Goal: Communication & Community: Answer question/provide support

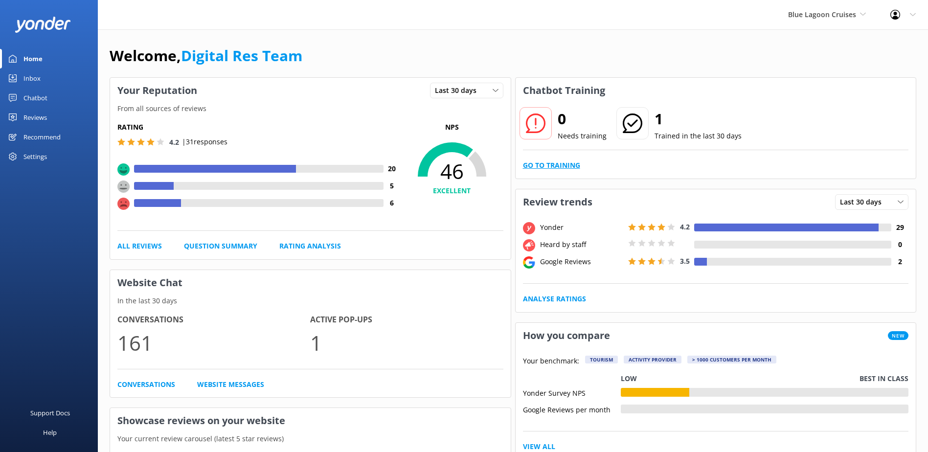
click at [527, 168] on link "Go to Training" at bounding box center [551, 165] width 57 height 11
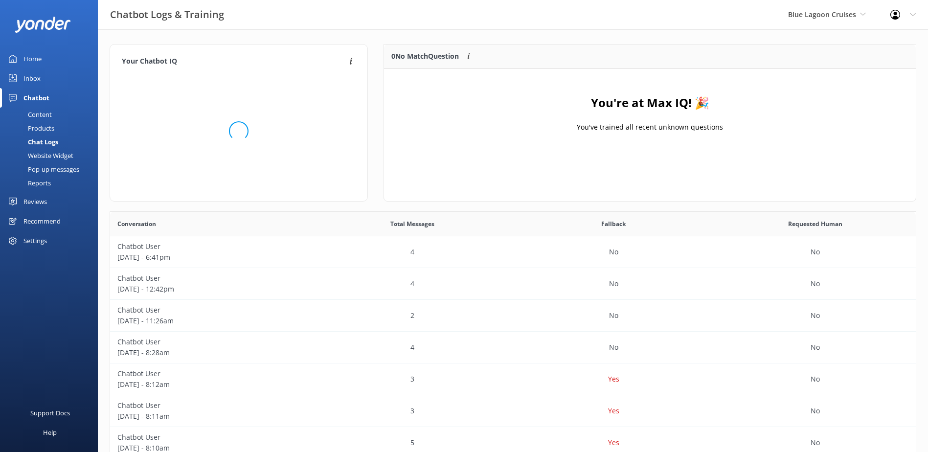
scroll to position [115, 524]
click at [821, 14] on span "Blue Lagoon Cruises" at bounding box center [822, 14] width 68 height 9
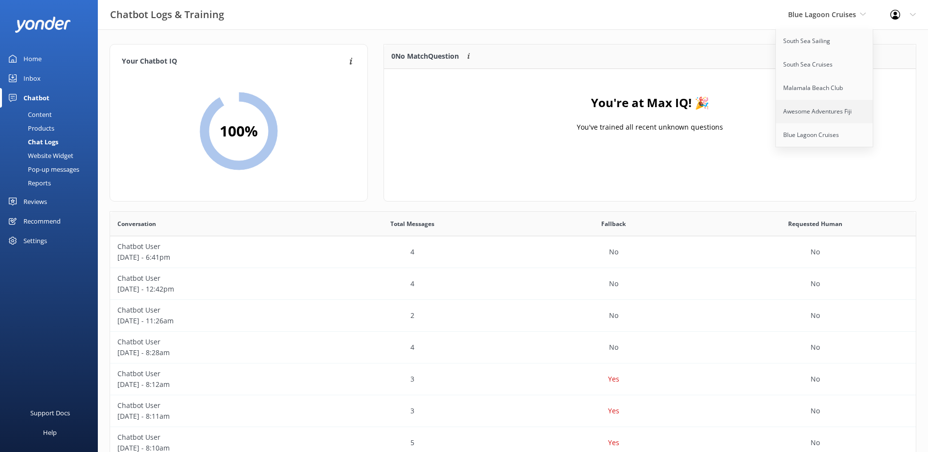
click at [800, 110] on link "Awesome Adventures Fiji" at bounding box center [825, 111] width 98 height 23
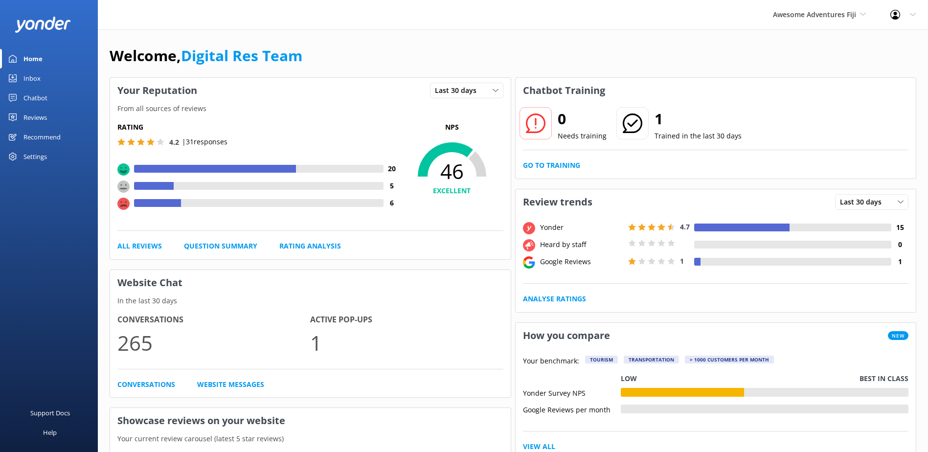
click at [30, 80] on div "Inbox" at bounding box center [31, 78] width 17 height 20
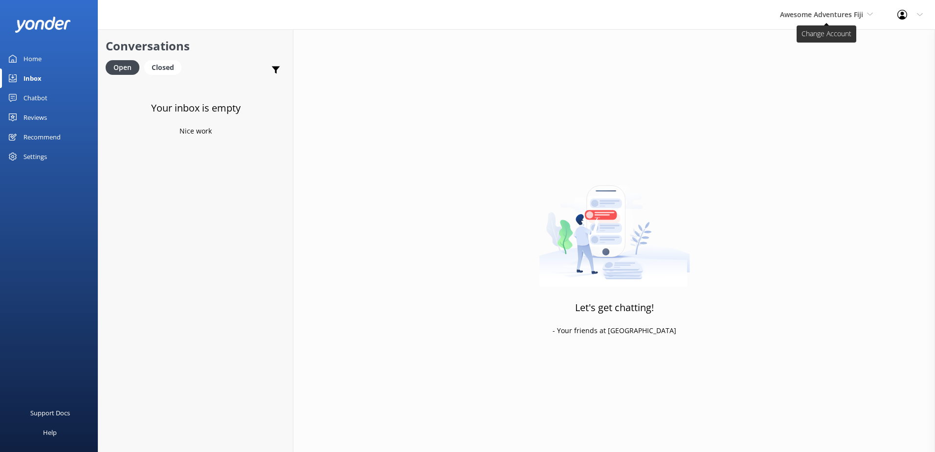
click at [825, 15] on span "Awesome Adventures Fiji" at bounding box center [821, 14] width 83 height 9
click at [832, 84] on link "Malamala Beach Club" at bounding box center [817, 87] width 98 height 23
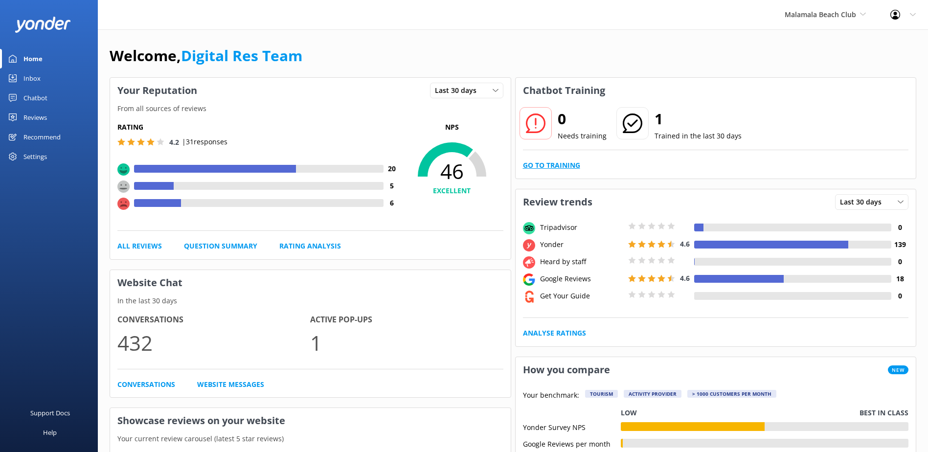
click at [560, 166] on link "Go to Training" at bounding box center [551, 165] width 57 height 11
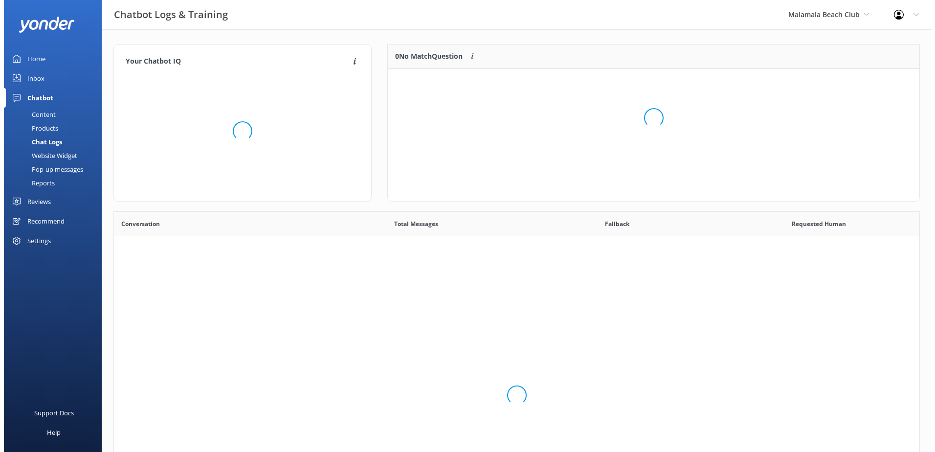
scroll to position [115, 524]
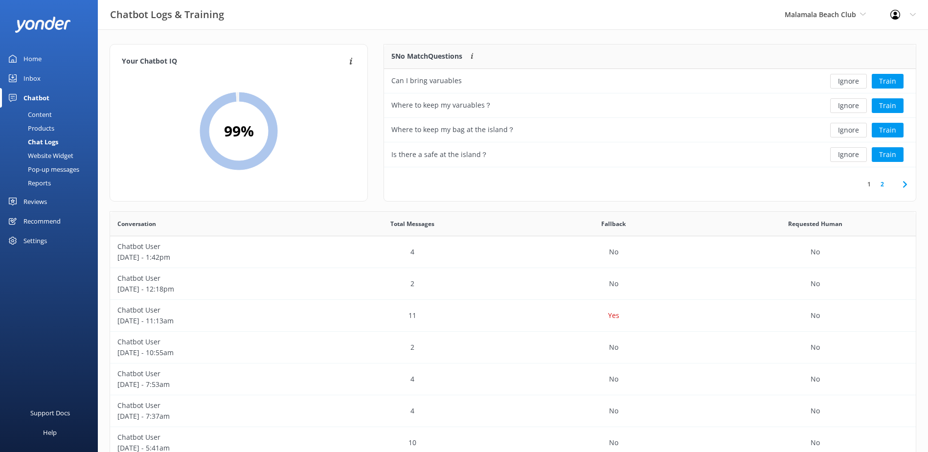
click at [38, 75] on div "Inbox" at bounding box center [31, 78] width 17 height 20
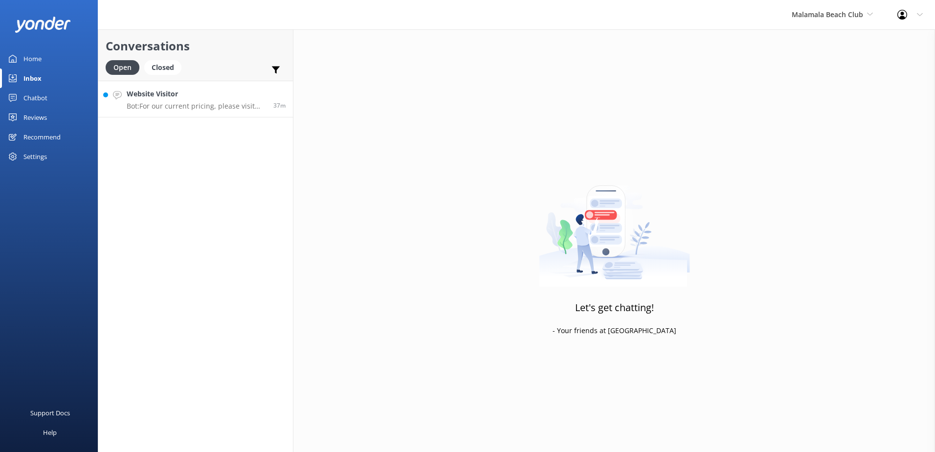
click at [226, 91] on h4 "Website Visitor" at bounding box center [196, 94] width 139 height 11
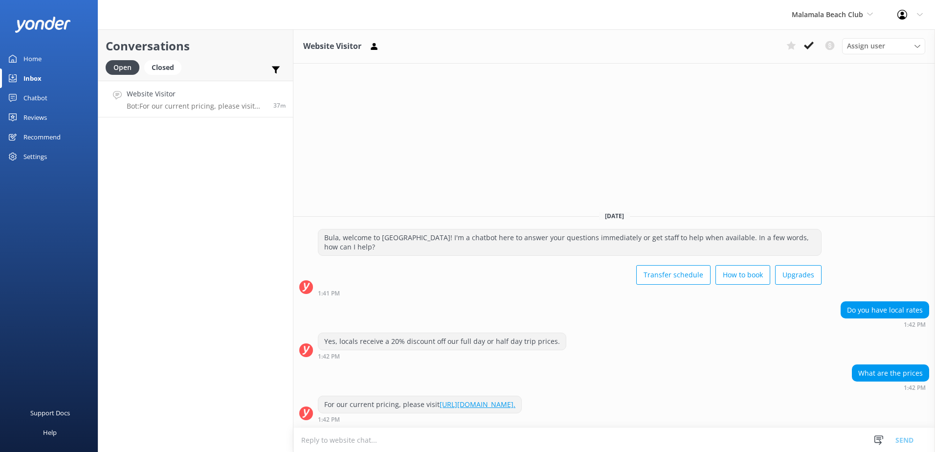
click at [375, 446] on textarea at bounding box center [615, 440] width 642 height 24
paste textarea "Please be advised that for locals, South Sea Cruises offers a 20% discount whic…"
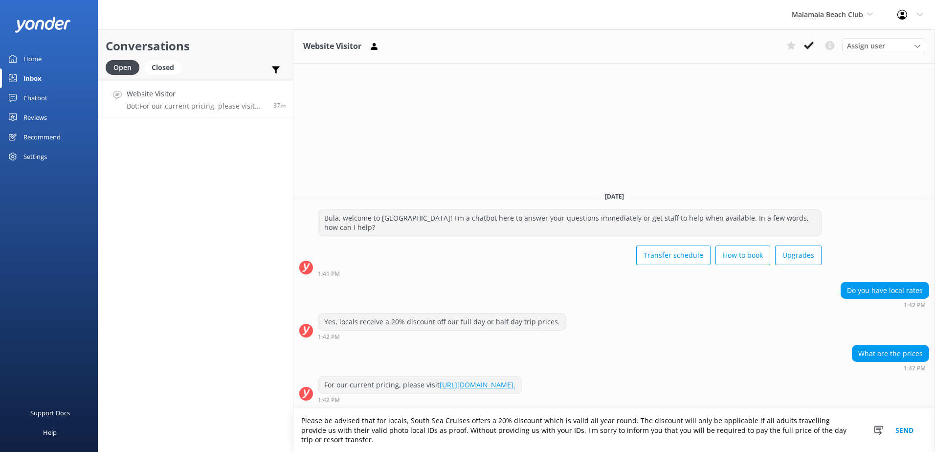
type textarea "Please be advised that for locals, South Sea Cruises offers a 20% discount whic…"
click at [910, 427] on button "Send" at bounding box center [904, 430] width 37 height 44
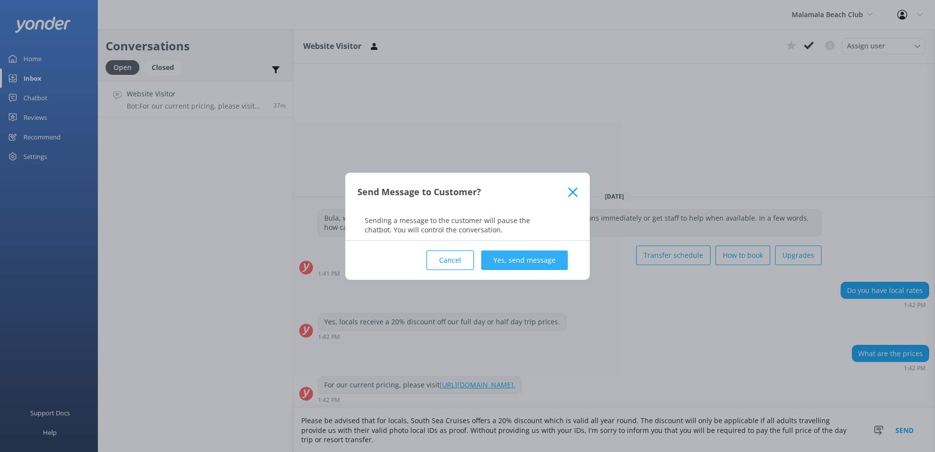
click at [559, 256] on button "Yes, send message" at bounding box center [524, 260] width 87 height 20
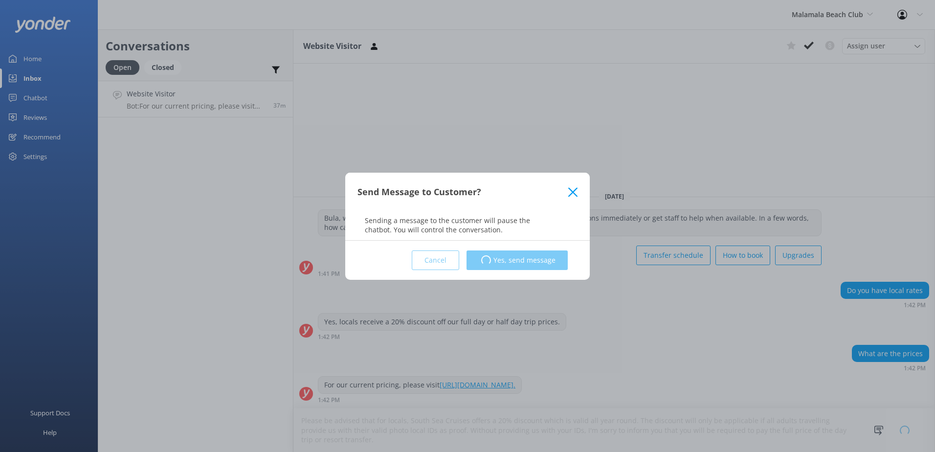
click at [687, 331] on div "Send Message to Customer? Sending a message to the customer will pause the chat…" at bounding box center [467, 226] width 935 height 452
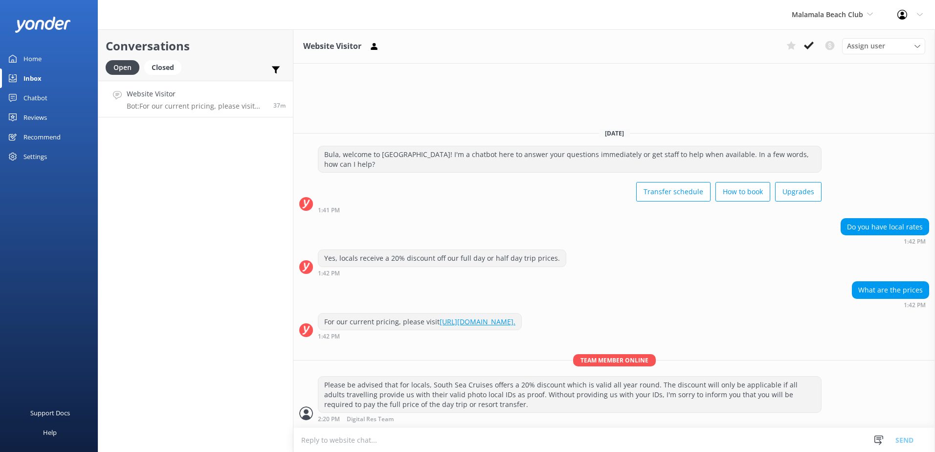
click at [332, 445] on textarea at bounding box center [615, 440] width 642 height 24
paste textarea "Kindly be informed that different daytrips we offer have different prices & the…"
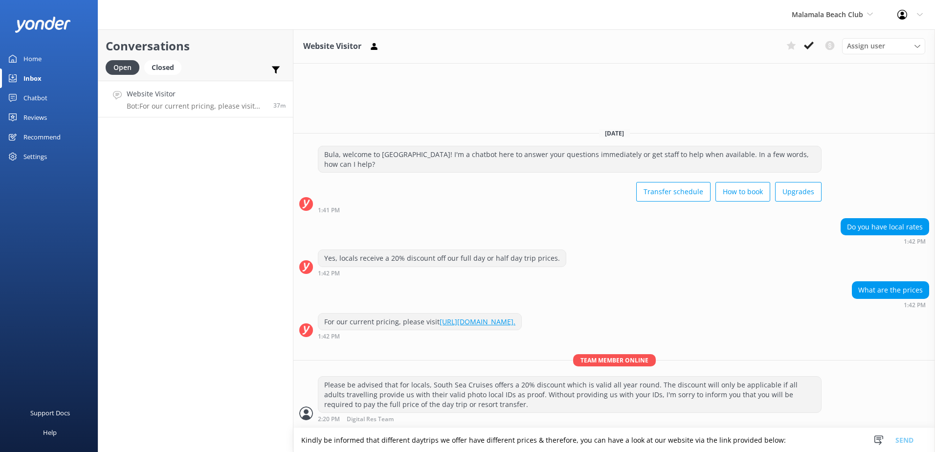
scroll to position [2, 0]
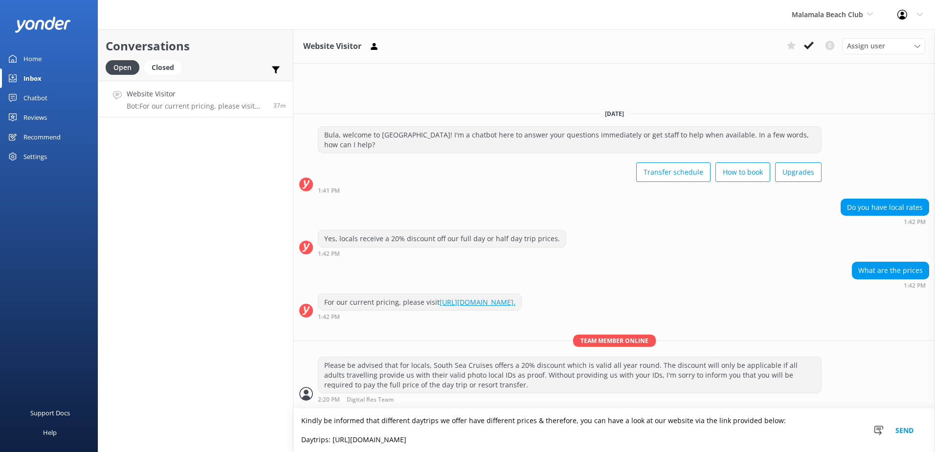
type textarea "Kindly be informed that different daytrips we offer have different prices & the…"
click at [906, 430] on button "Send" at bounding box center [904, 430] width 37 height 44
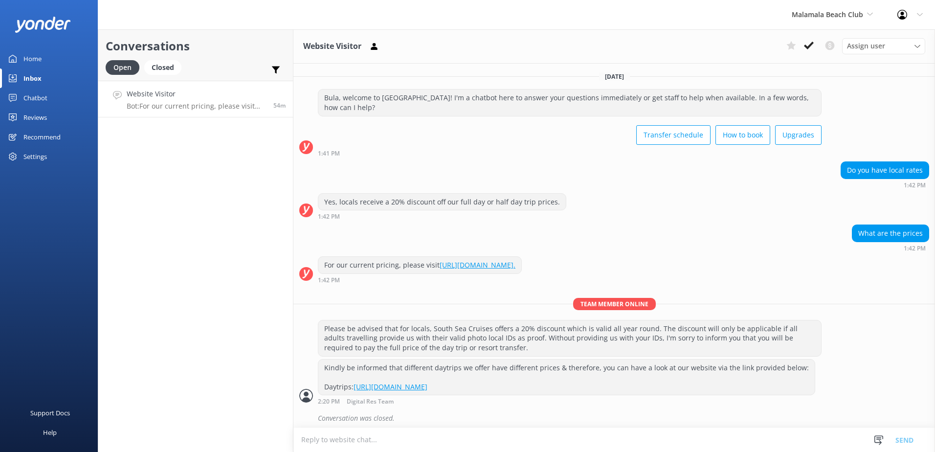
scroll to position [4, 0]
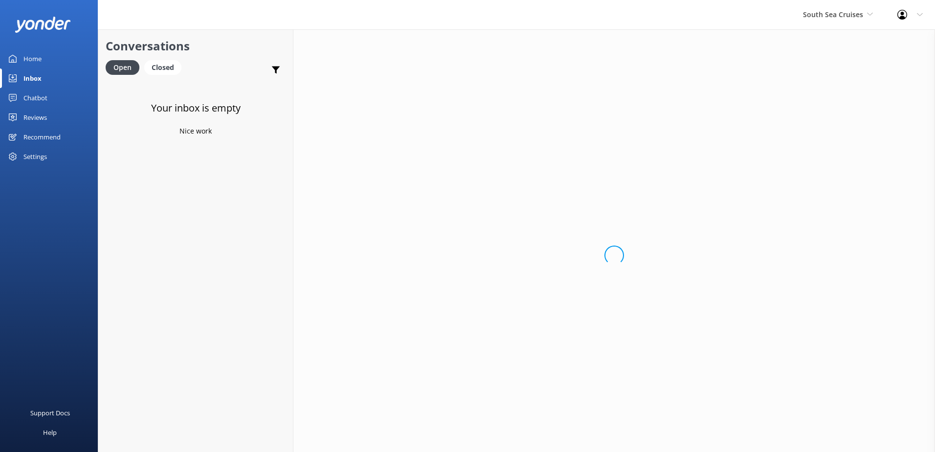
click at [36, 58] on div "Home" at bounding box center [32, 59] width 18 height 20
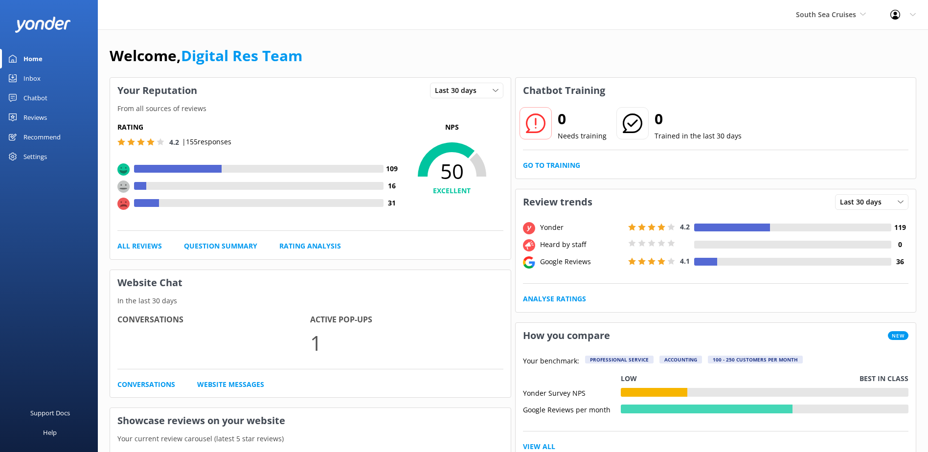
click at [32, 80] on div "Inbox" at bounding box center [31, 78] width 17 height 20
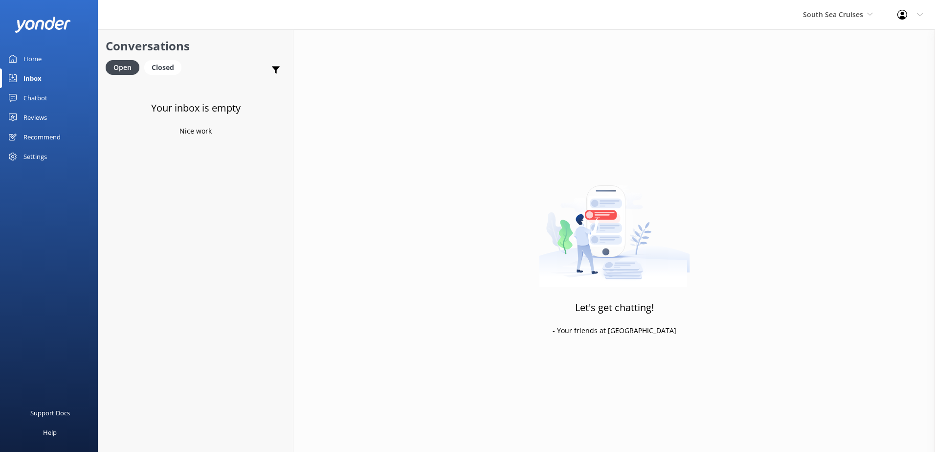
click at [181, 71] on link "Closed" at bounding box center [165, 67] width 42 height 11
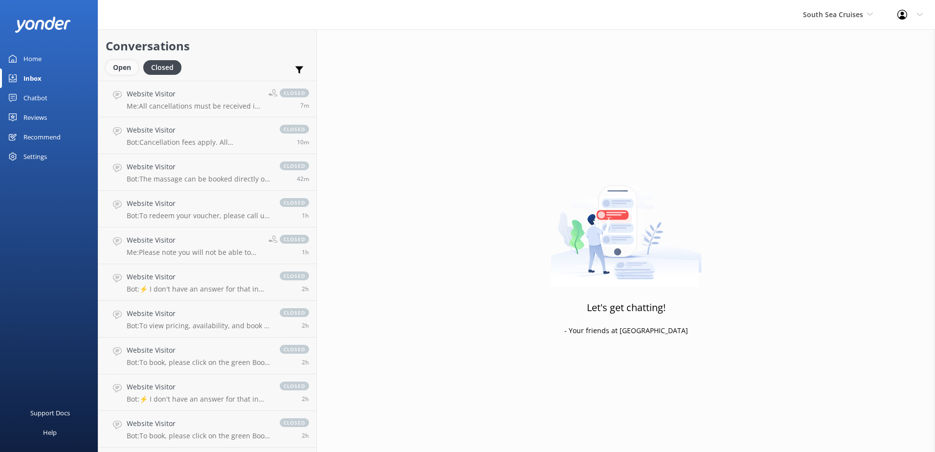
click at [121, 66] on div "Open" at bounding box center [122, 67] width 33 height 15
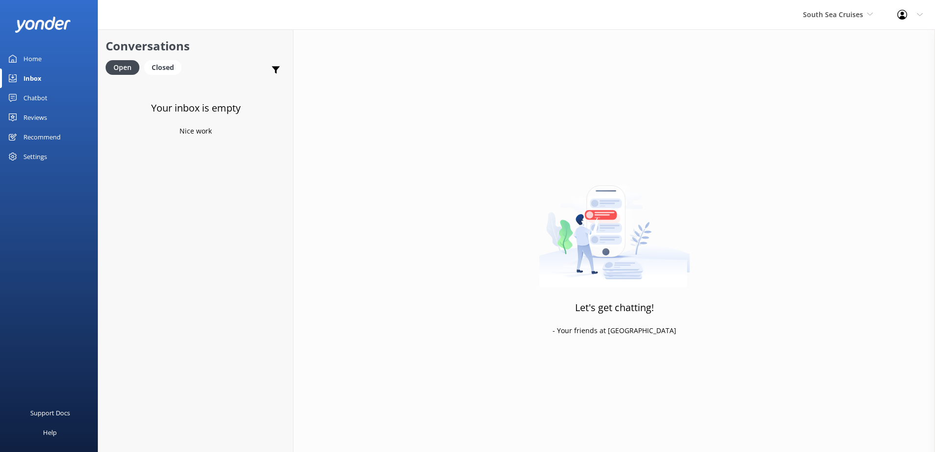
click at [29, 81] on div "Inbox" at bounding box center [32, 78] width 18 height 20
click at [36, 48] on div at bounding box center [49, 24] width 98 height 49
click at [38, 55] on div "Home" at bounding box center [32, 59] width 18 height 20
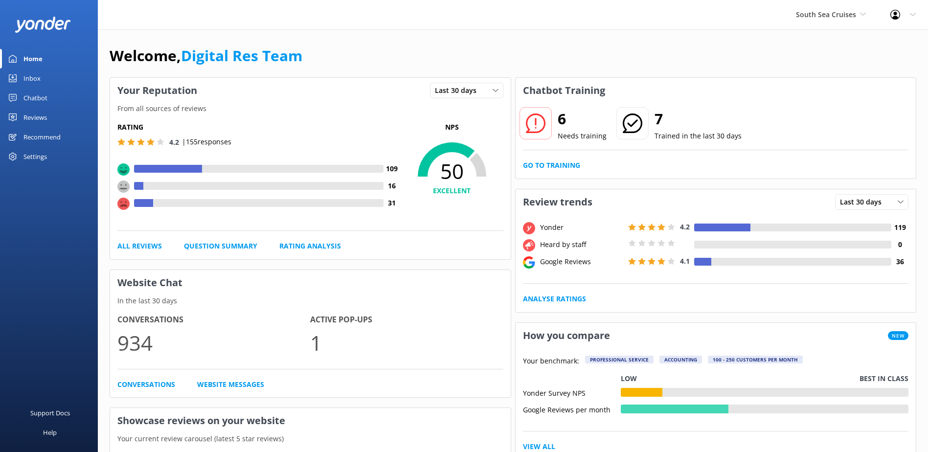
click at [33, 74] on div "Inbox" at bounding box center [31, 78] width 17 height 20
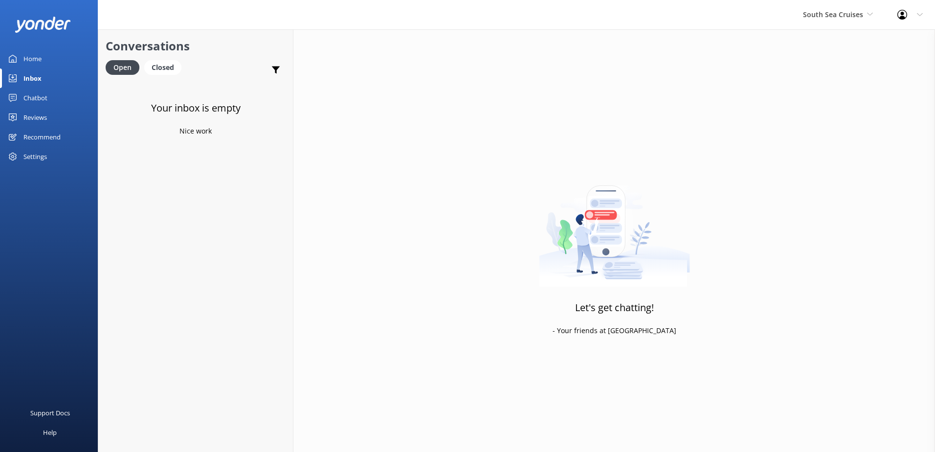
click at [44, 58] on link "Home" at bounding box center [49, 59] width 98 height 20
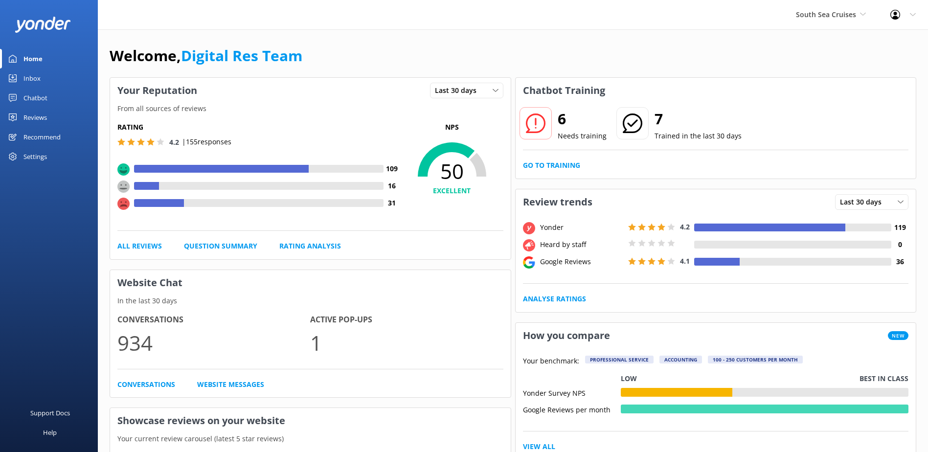
click at [767, 52] on div "Welcome, Digital Res Team" at bounding box center [513, 60] width 807 height 33
click at [566, 163] on link "Go to Training" at bounding box center [551, 165] width 57 height 11
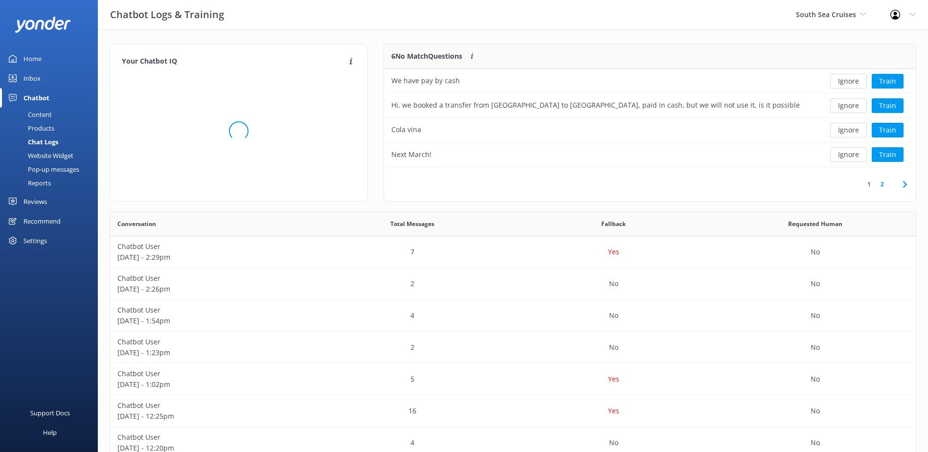
scroll to position [8, 8]
click at [856, 78] on button "Ignore" at bounding box center [848, 81] width 37 height 15
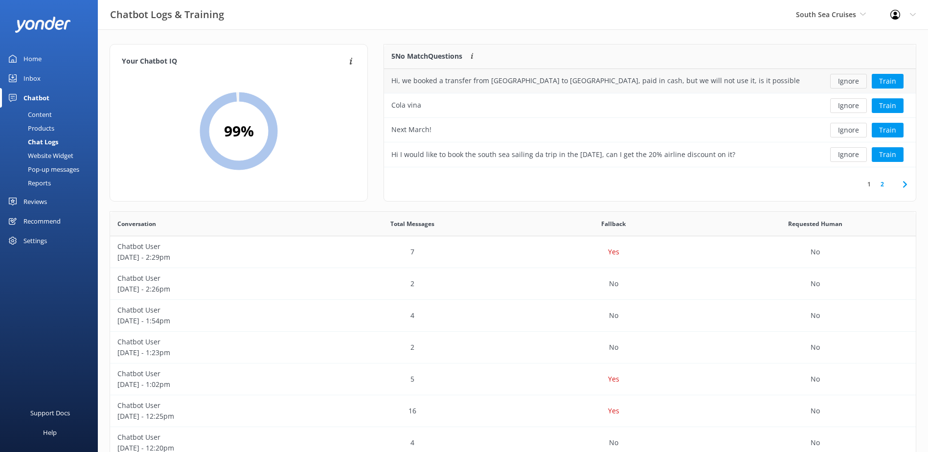
click at [855, 81] on button "Ignore" at bounding box center [848, 81] width 37 height 15
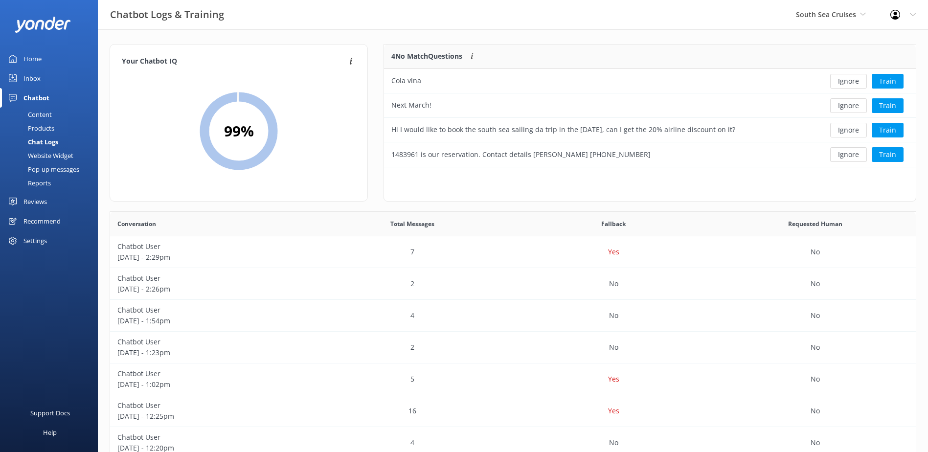
click at [855, 81] on button "Ignore" at bounding box center [848, 81] width 37 height 15
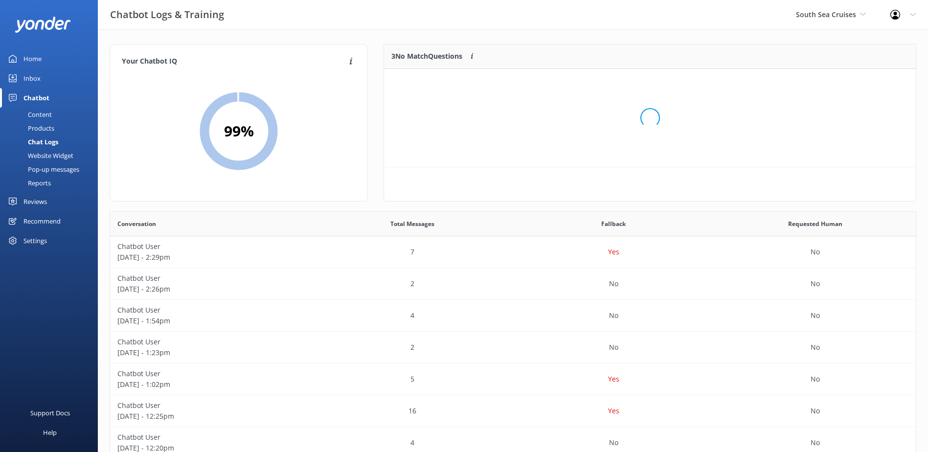
scroll to position [91, 524]
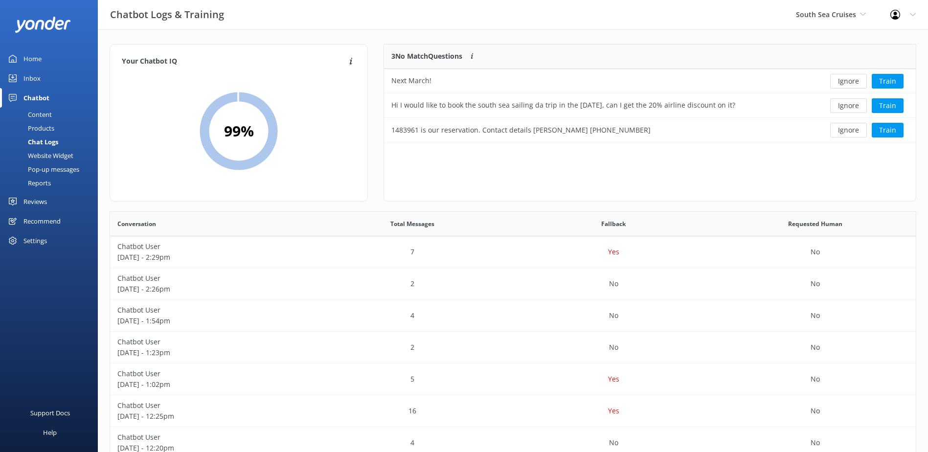
click at [855, 81] on button "Ignore" at bounding box center [848, 81] width 37 height 15
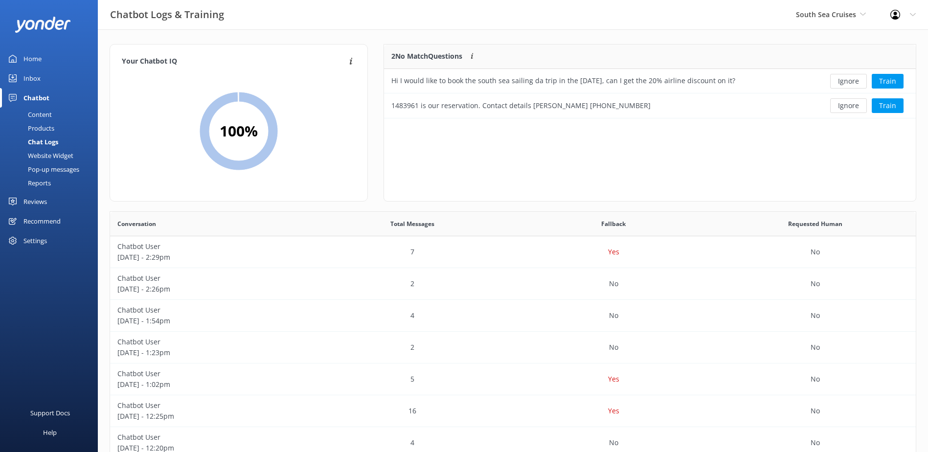
scroll to position [67, 524]
click at [855, 81] on button "Ignore" at bounding box center [848, 81] width 37 height 15
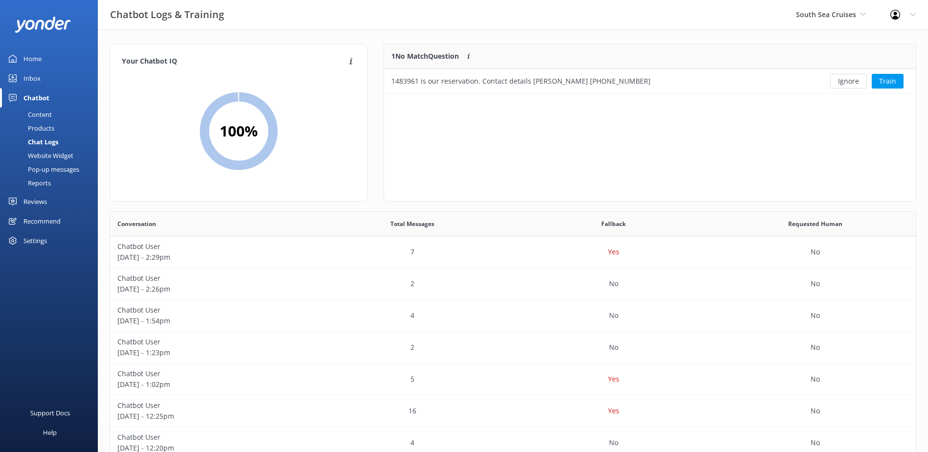
scroll to position [42, 524]
click at [855, 81] on button "Ignore" at bounding box center [848, 81] width 37 height 15
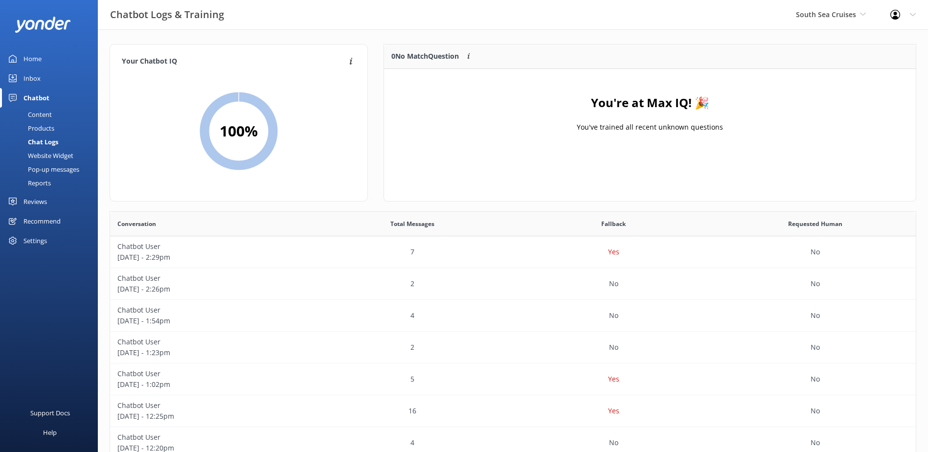
drag, startPoint x: 31, startPoint y: 78, endPoint x: 47, endPoint y: 81, distance: 16.9
click at [31, 77] on div "Inbox" at bounding box center [31, 78] width 17 height 20
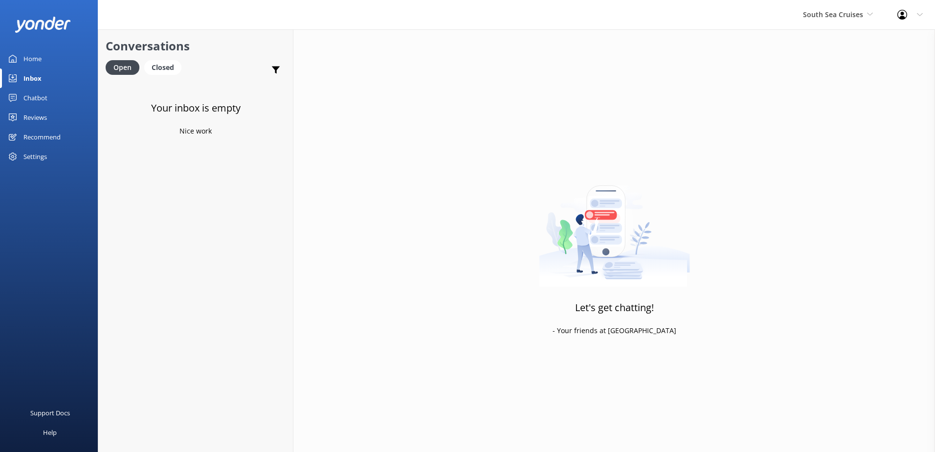
click at [35, 94] on div "Chatbot" at bounding box center [35, 98] width 24 height 20
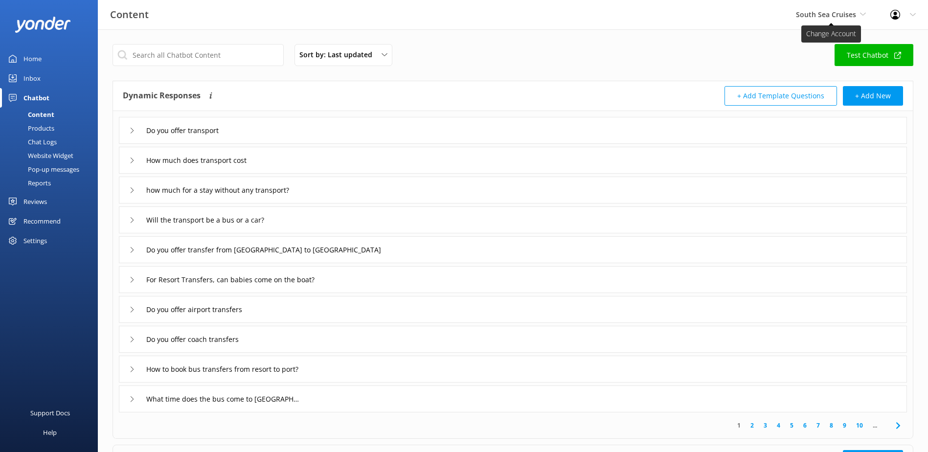
click at [841, 12] on span "South Sea Cruises" at bounding box center [826, 14] width 60 height 9
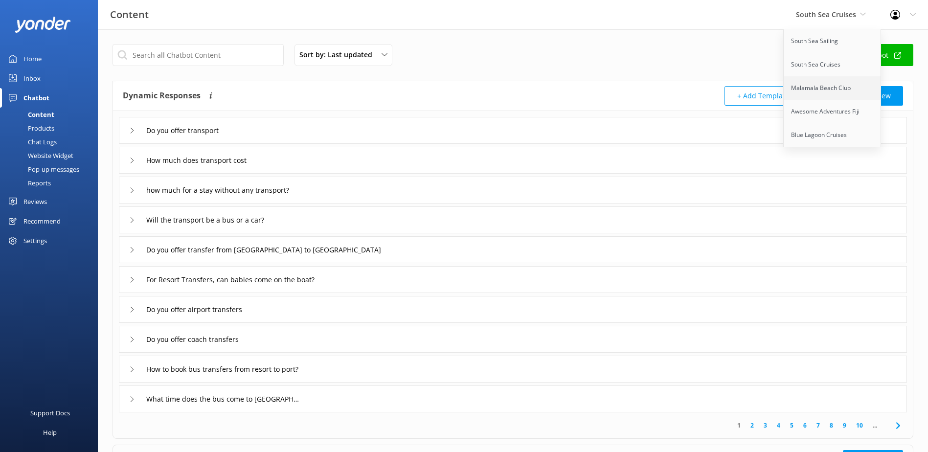
click at [831, 85] on link "Malamala Beach Club" at bounding box center [833, 87] width 98 height 23
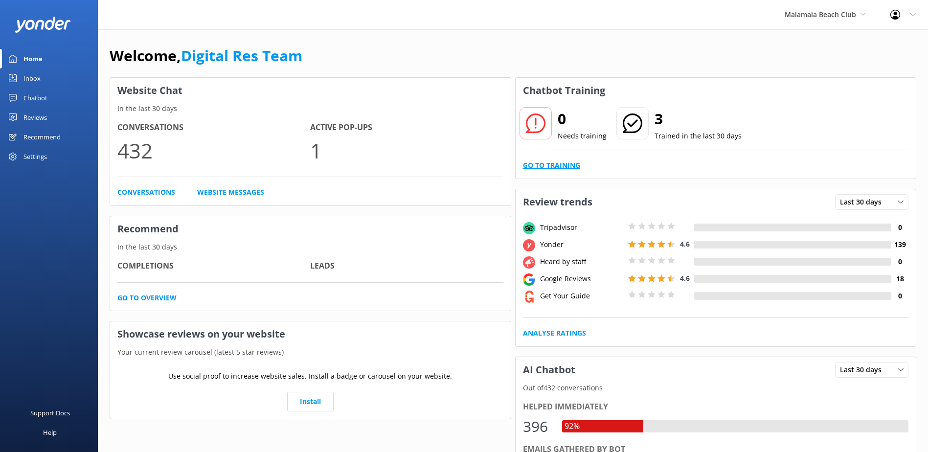
click at [541, 161] on link "Go to Training" at bounding box center [551, 165] width 57 height 11
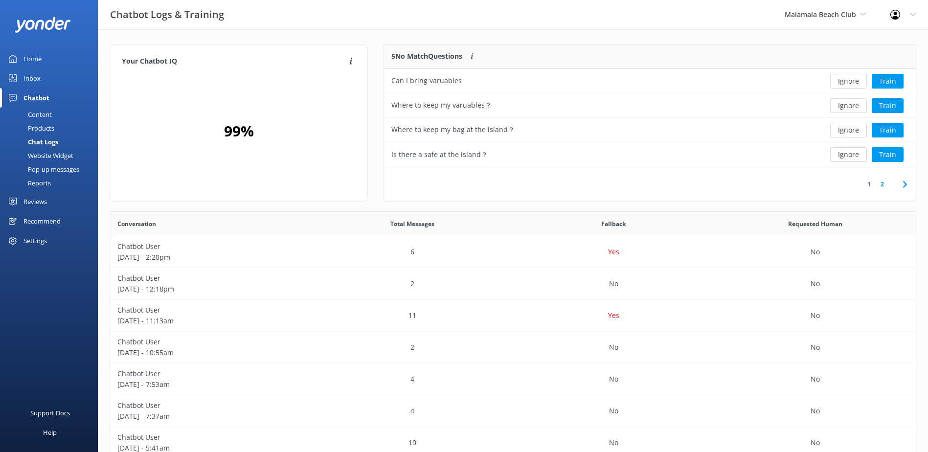
scroll to position [115, 524]
click at [852, 80] on button "Ignore" at bounding box center [848, 81] width 37 height 15
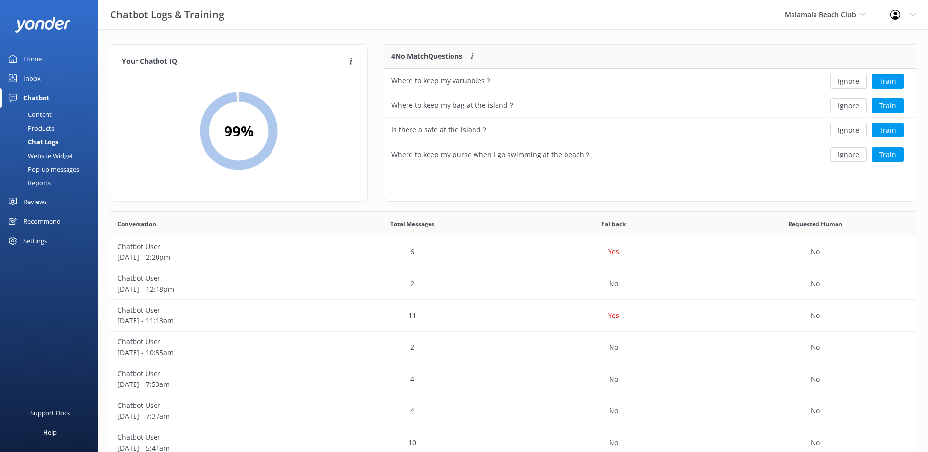
click at [852, 80] on button "Ignore" at bounding box center [848, 81] width 37 height 15
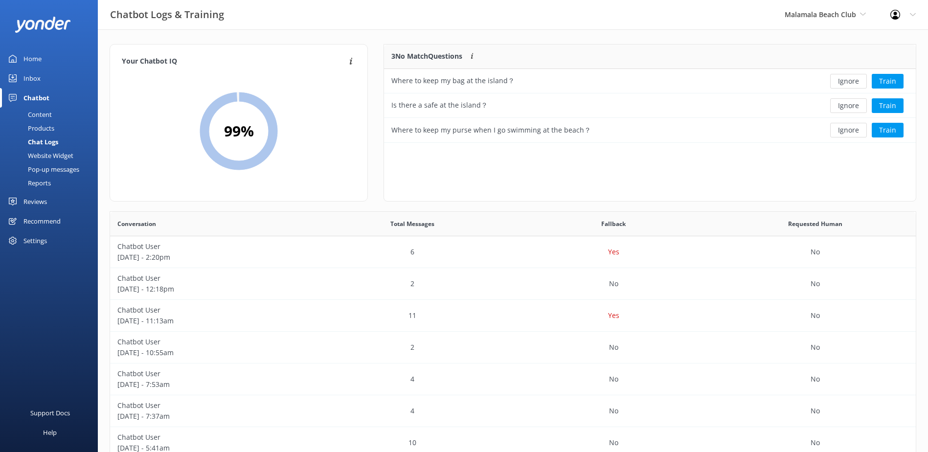
scroll to position [91, 524]
click at [852, 80] on button "Ignore" at bounding box center [848, 81] width 37 height 15
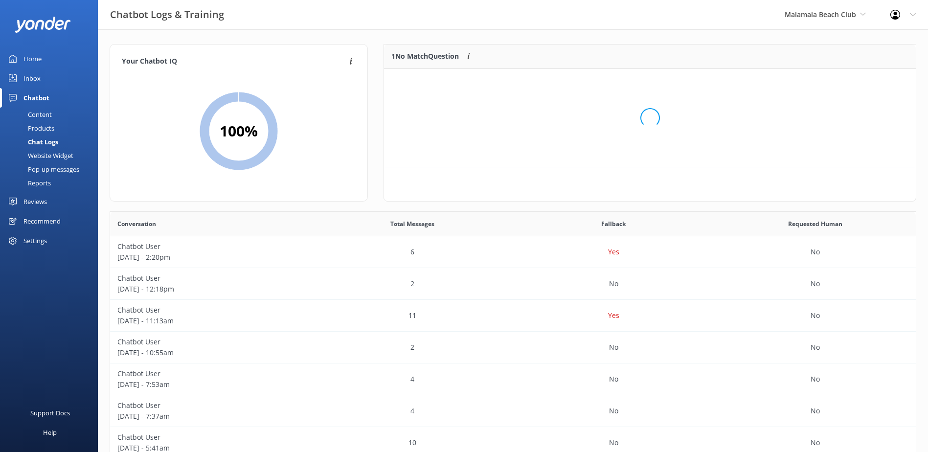
scroll to position [42, 524]
click at [852, 80] on button "Ignore" at bounding box center [848, 81] width 37 height 15
click at [856, 18] on span "Malamala Beach Club" at bounding box center [820, 14] width 71 height 9
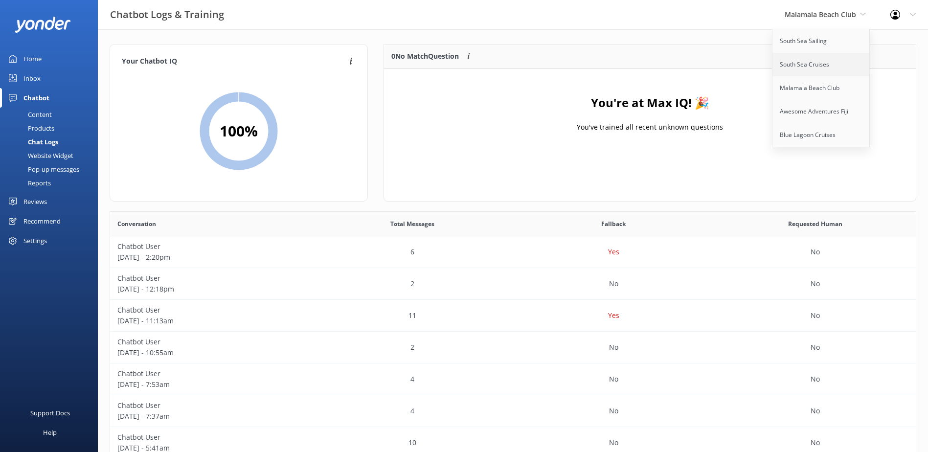
click at [831, 62] on link "South Sea Cruises" at bounding box center [821, 64] width 98 height 23
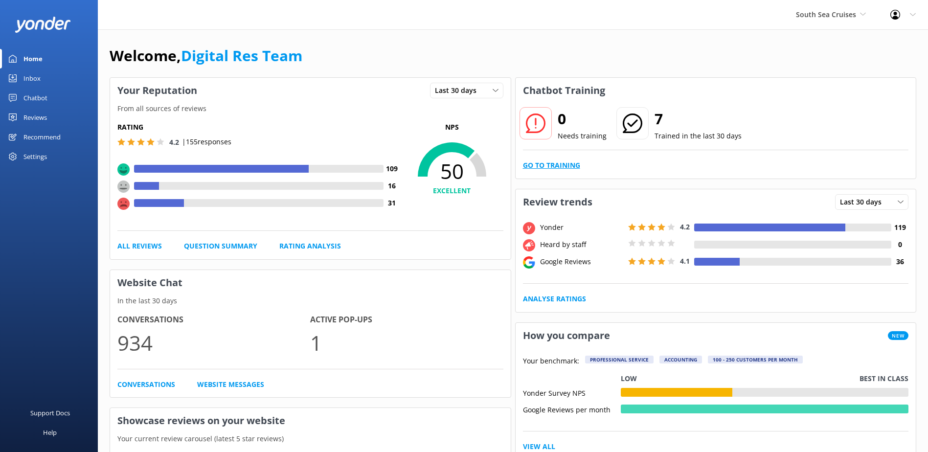
click at [574, 164] on link "Go to Training" at bounding box center [551, 165] width 57 height 11
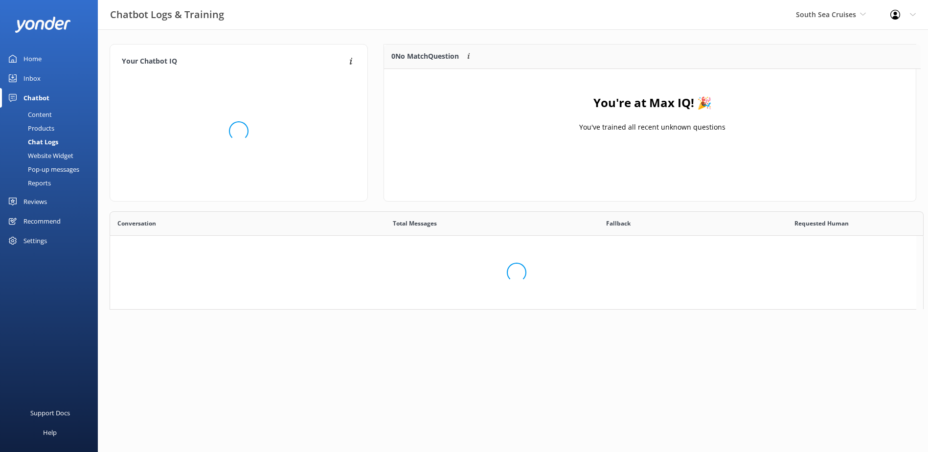
scroll to position [115, 524]
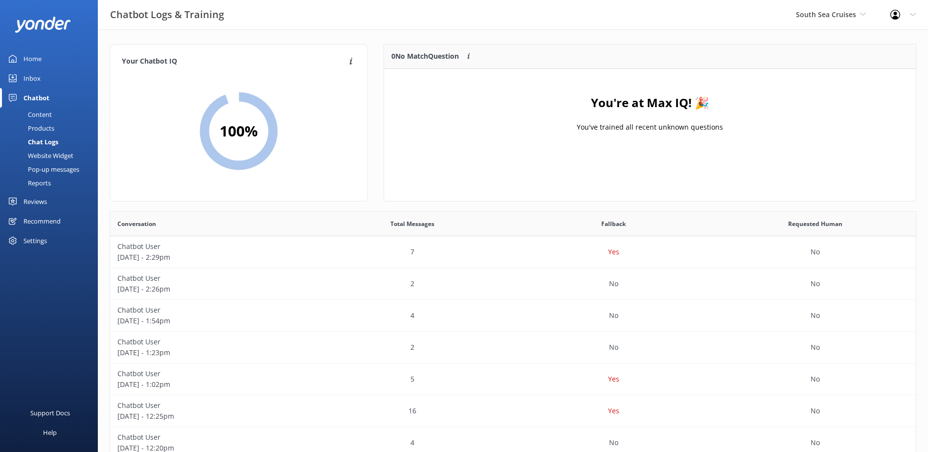
click at [40, 80] on div "Inbox" at bounding box center [31, 78] width 17 height 20
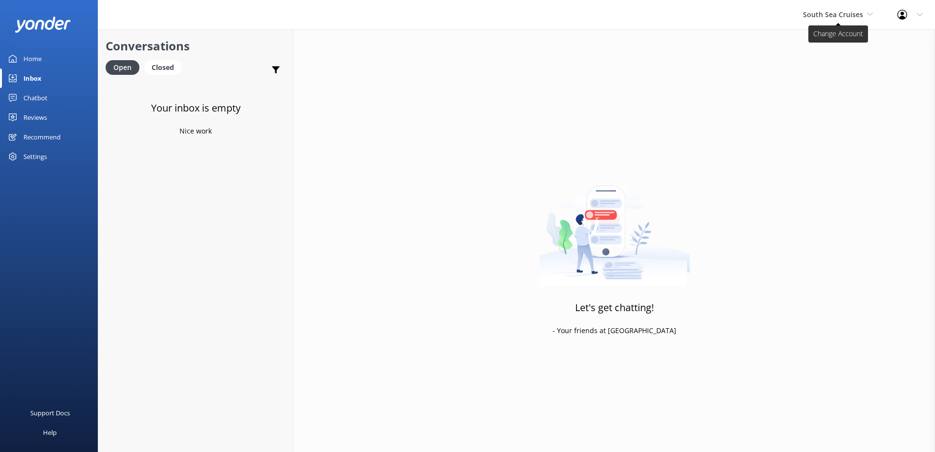
click at [852, 13] on span "South Sea Cruises" at bounding box center [833, 14] width 60 height 9
click at [846, 85] on link "Malamala Beach Club" at bounding box center [840, 87] width 98 height 23
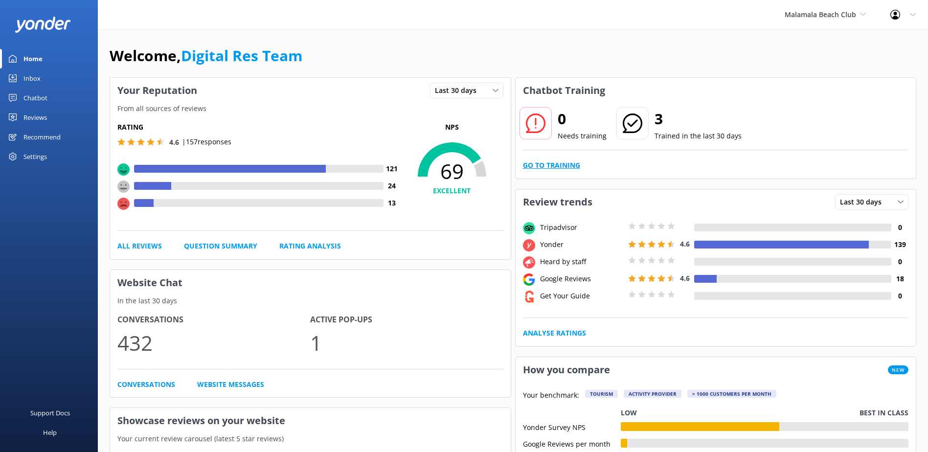
click at [574, 168] on link "Go to Training" at bounding box center [551, 165] width 57 height 11
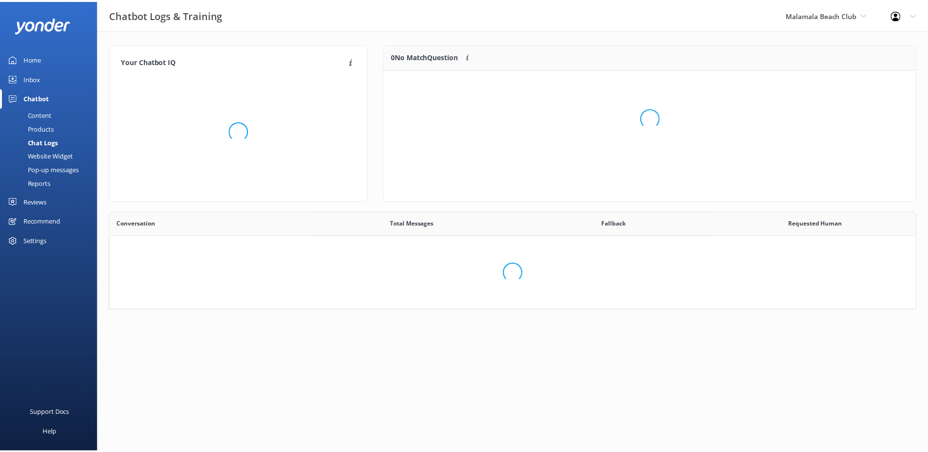
scroll to position [336, 798]
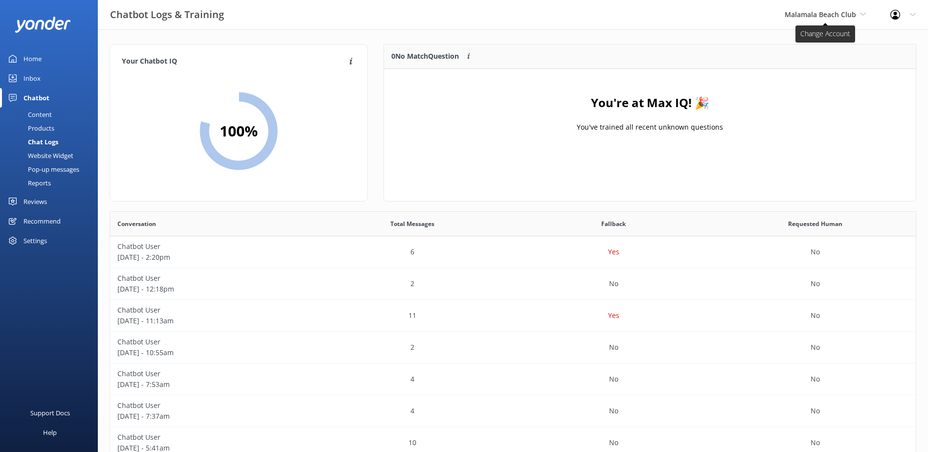
click at [847, 14] on span "Malamala Beach Club" at bounding box center [820, 14] width 71 height 9
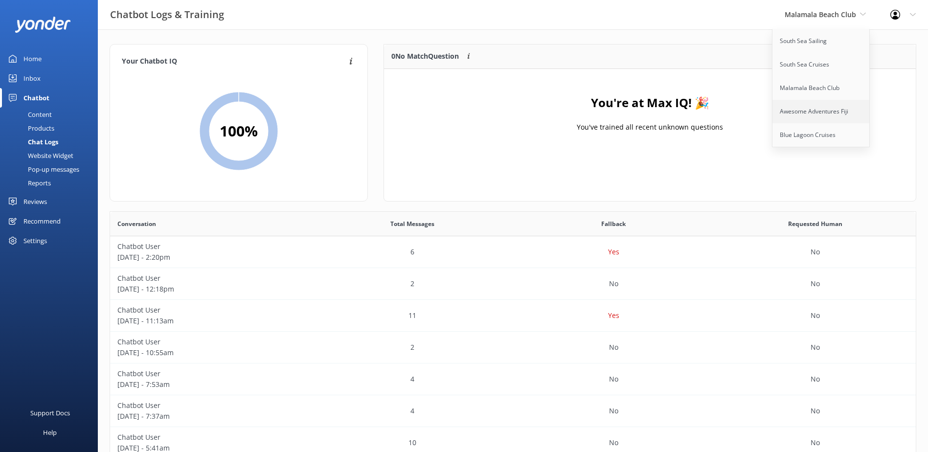
click at [827, 104] on link "Awesome Adventures Fiji" at bounding box center [821, 111] width 98 height 23
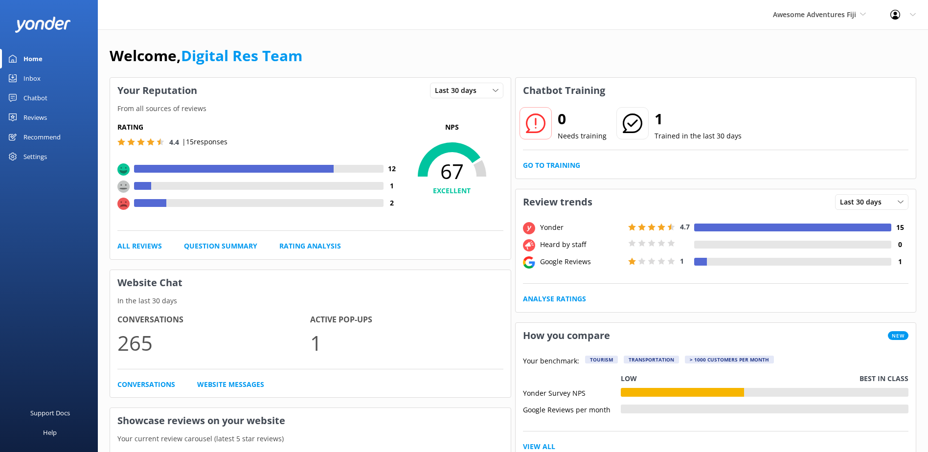
click at [25, 77] on div "Inbox" at bounding box center [31, 78] width 17 height 20
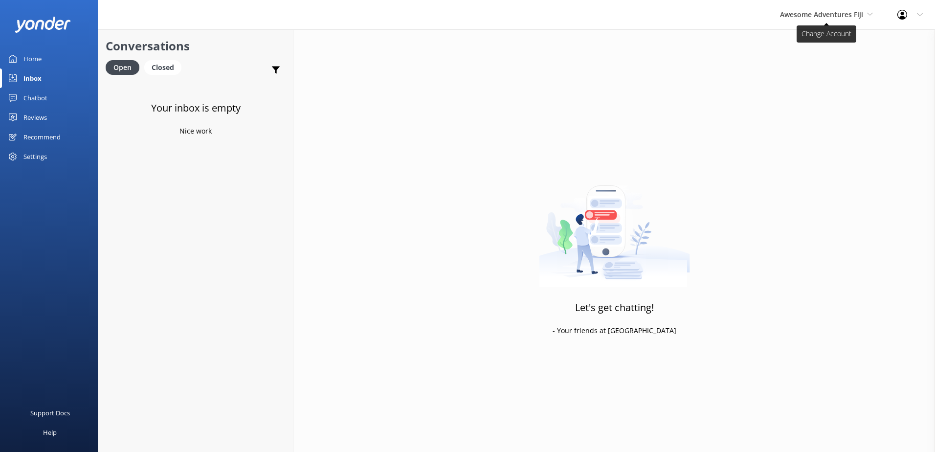
click at [855, 10] on span "Awesome Adventures Fiji" at bounding box center [821, 14] width 83 height 9
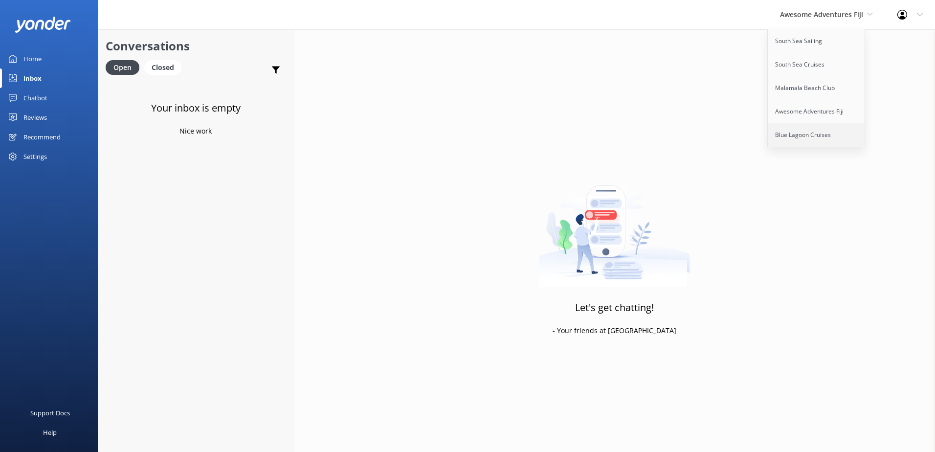
click at [823, 128] on link "Blue Lagoon Cruises" at bounding box center [817, 134] width 98 height 23
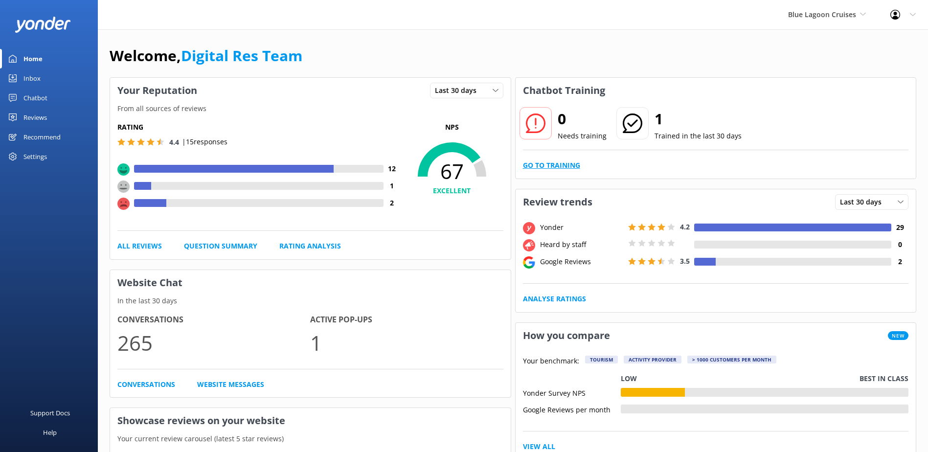
click at [535, 165] on link "Go to Training" at bounding box center [551, 165] width 57 height 11
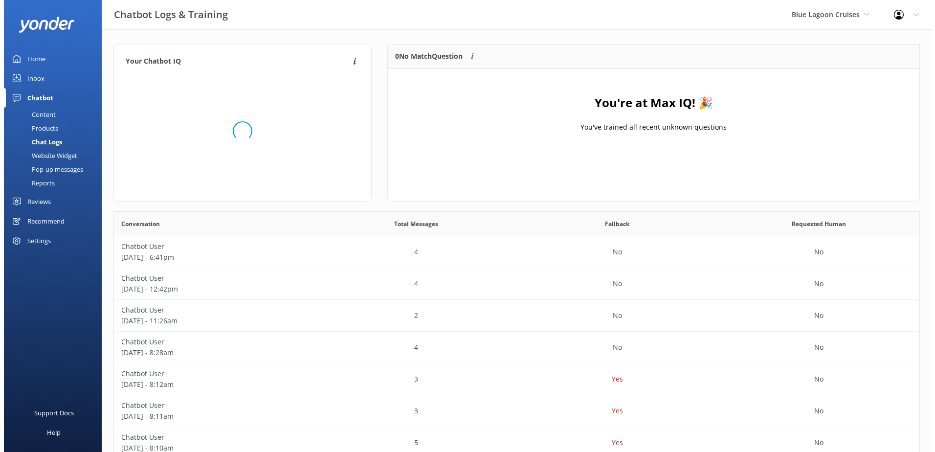
scroll to position [115, 524]
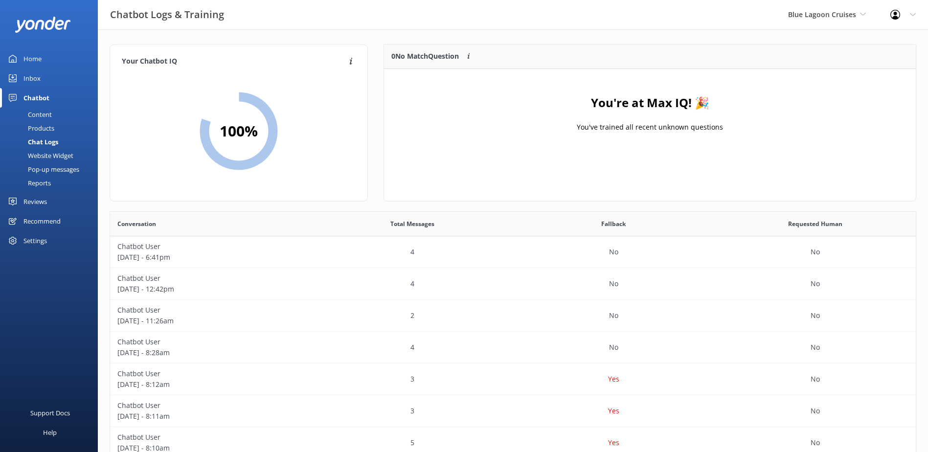
click at [34, 79] on div "Inbox" at bounding box center [31, 78] width 17 height 20
